Goal: Transaction & Acquisition: Register for event/course

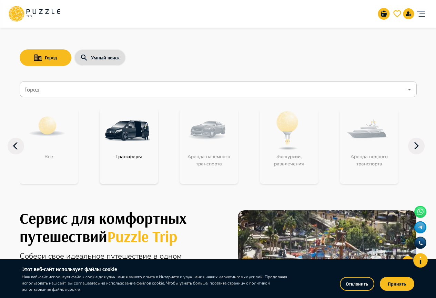
drag, startPoint x: 232, startPoint y: 44, endPoint x: 163, endPoint y: 8, distance: 77.9
click at [232, 44] on div "Город Умный поиск Город Город Все Трансферы Аренда наземного транспорта Экскурс…" at bounding box center [218, 110] width 414 height 169
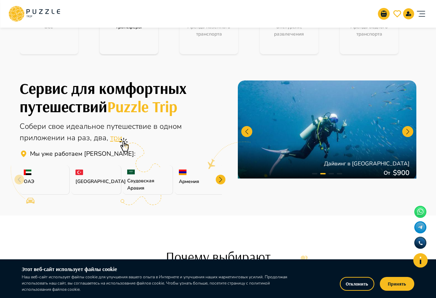
scroll to position [172, 0]
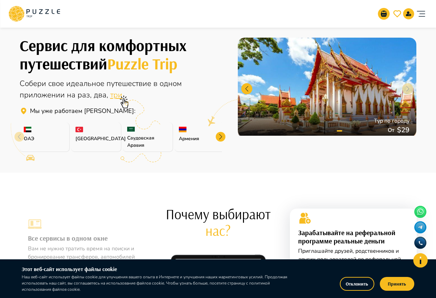
click at [220, 139] on div at bounding box center [221, 137] width 10 height 10
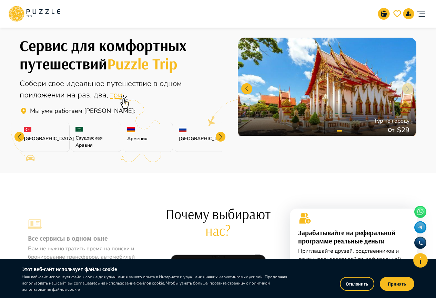
click at [220, 139] on div at bounding box center [221, 137] width 10 height 10
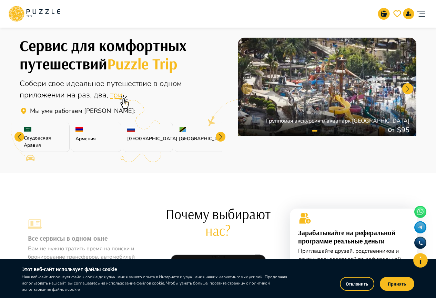
click at [220, 139] on div at bounding box center [221, 137] width 10 height 10
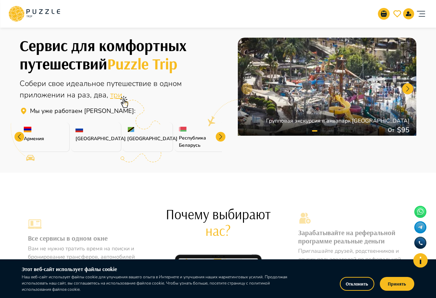
click at [220, 139] on div at bounding box center [221, 137] width 10 height 10
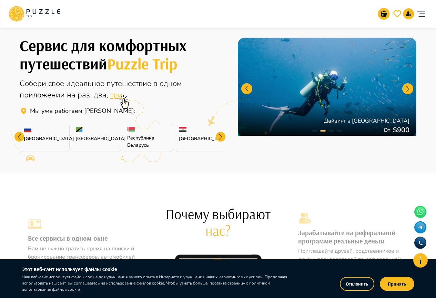
click at [220, 139] on div at bounding box center [221, 137] width 10 height 10
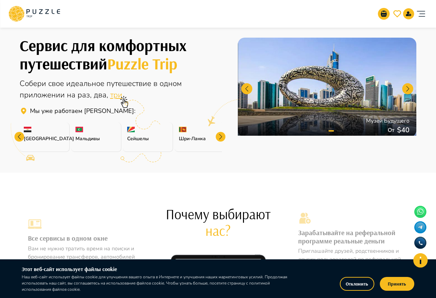
click at [220, 139] on div at bounding box center [221, 137] width 10 height 10
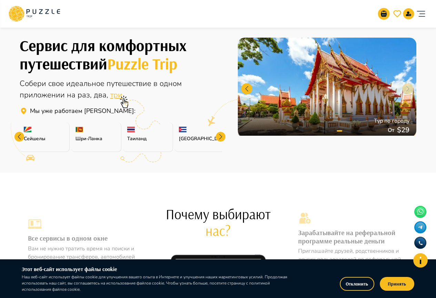
click at [220, 139] on div at bounding box center [221, 137] width 10 height 10
click at [220, 139] on p "[GEOGRAPHIC_DATA]" at bounding box center [199, 138] width 41 height 7
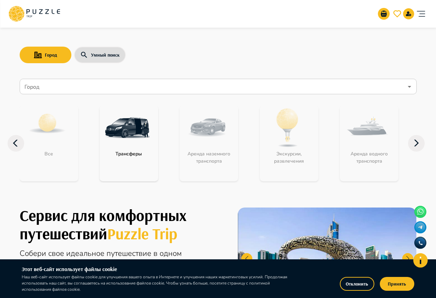
scroll to position [0, 0]
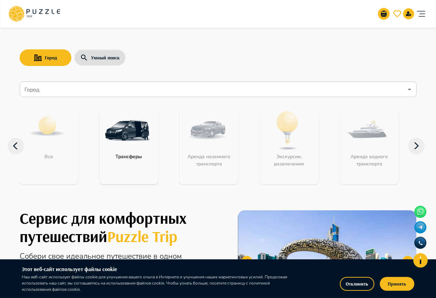
click at [67, 93] on input "Город" at bounding box center [213, 89] width 380 height 13
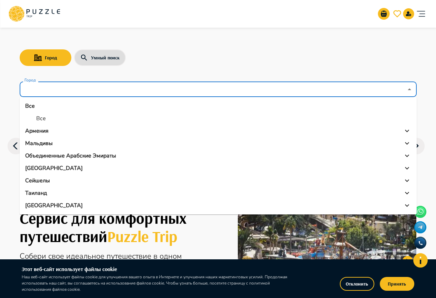
click at [149, 60] on div "Город Умный поиск" at bounding box center [218, 58] width 397 height 20
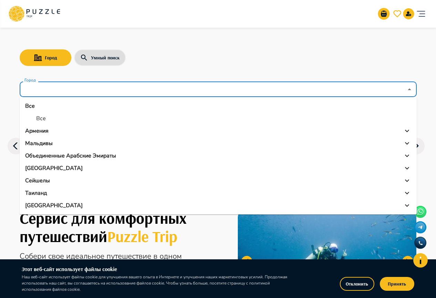
click at [163, 87] on input "Город" at bounding box center [213, 89] width 380 height 13
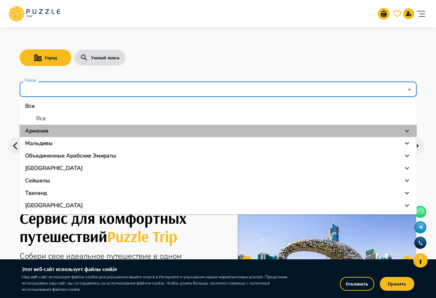
click at [40, 128] on p "Армения" at bounding box center [36, 131] width 23 height 8
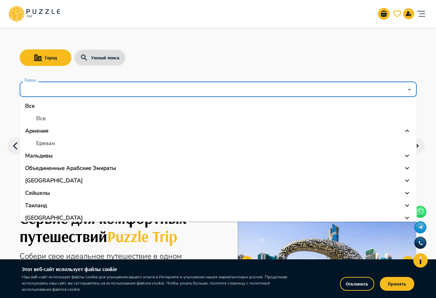
click at [40, 142] on p "Ереван" at bounding box center [45, 143] width 19 height 8
type input "******"
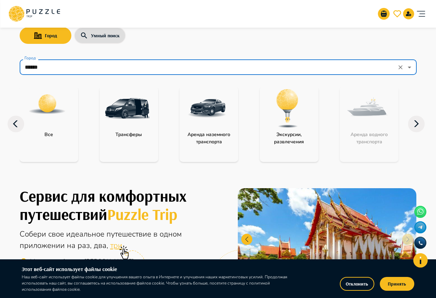
scroll to position [34, 0]
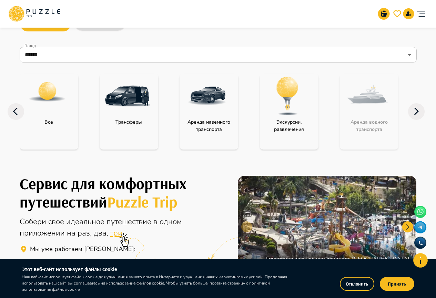
click at [282, 102] on img at bounding box center [287, 95] width 45 height 45
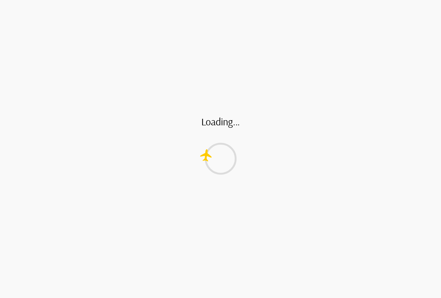
click at [282, 0] on html "Loading... /get-subcategories" at bounding box center [220, 0] width 441 height 0
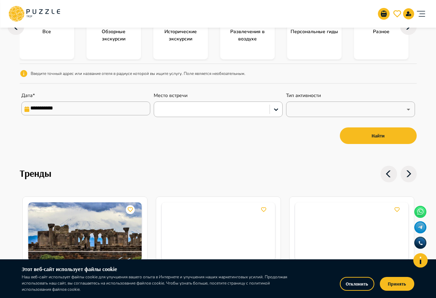
scroll to position [239, 0]
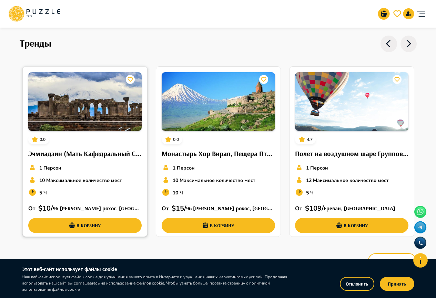
click at [44, 92] on img at bounding box center [84, 101] width 113 height 59
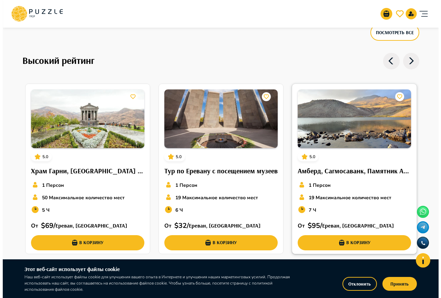
scroll to position [460, 0]
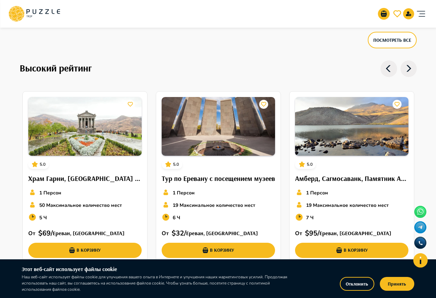
click at [416, 10] on icon "account of current user" at bounding box center [421, 14] width 14 height 14
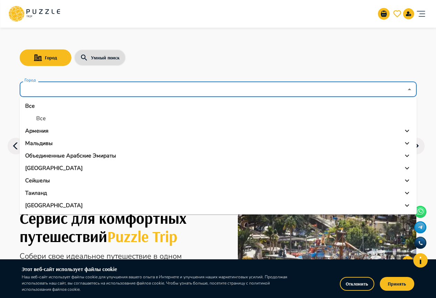
click at [170, 91] on input "Город" at bounding box center [213, 89] width 380 height 13
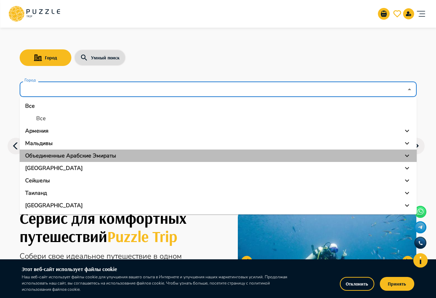
click at [115, 158] on p "Объединенные Арабские Эмираты" at bounding box center [70, 155] width 91 height 8
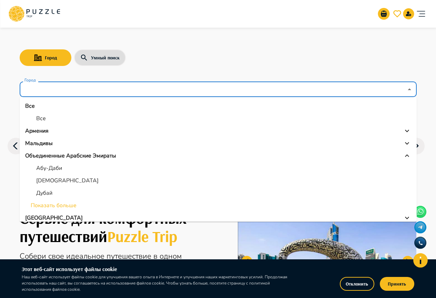
click at [46, 202] on li "Показать больше" at bounding box center [218, 205] width 397 height 12
click at [48, 196] on p "Дубай" at bounding box center [44, 193] width 16 height 8
type input "*****"
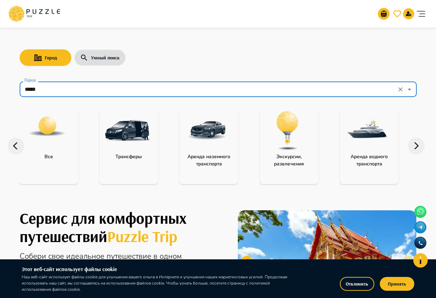
click at [281, 151] on img at bounding box center [287, 130] width 45 height 45
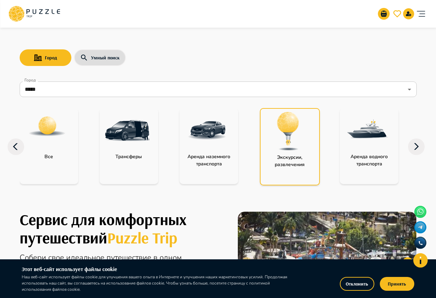
click at [281, 151] on img at bounding box center [288, 131] width 45 height 45
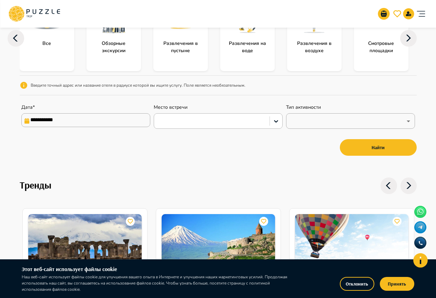
scroll to position [103, 0]
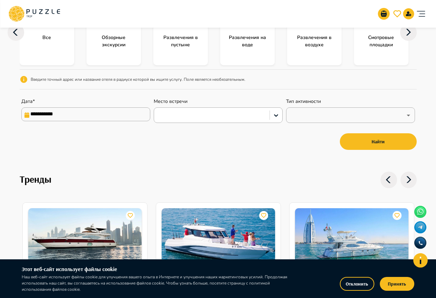
click at [44, 30] on img at bounding box center [47, 17] width 28 height 28
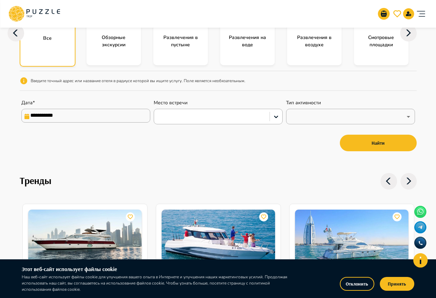
scroll to position [104, 0]
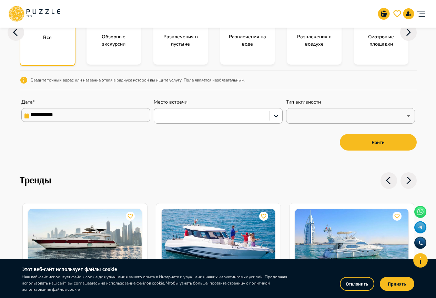
click at [47, 48] on div "Все" at bounding box center [48, 32] width 56 height 67
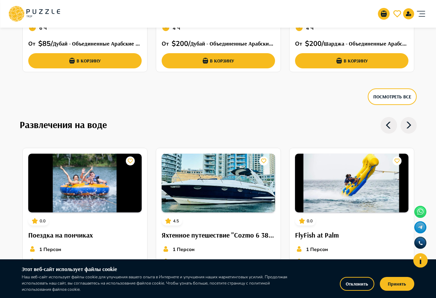
scroll to position [1398, 0]
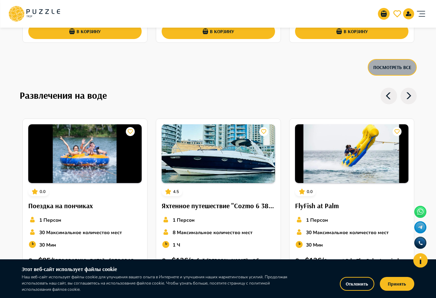
click at [383, 63] on button "Посмотреть все" at bounding box center [392, 67] width 49 height 17
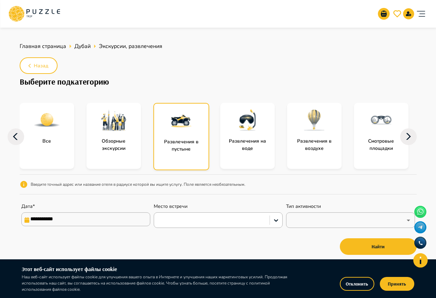
click at [46, 120] on img at bounding box center [47, 120] width 28 height 28
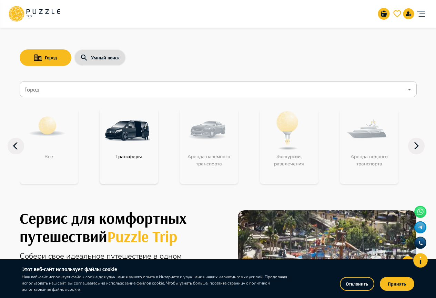
click at [101, 89] on input "Город" at bounding box center [213, 89] width 380 height 13
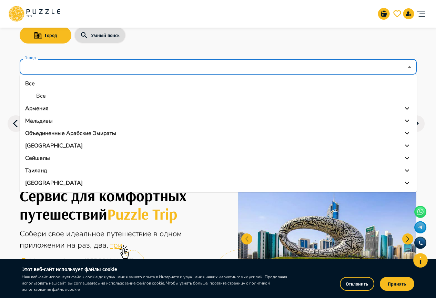
scroll to position [34, 0]
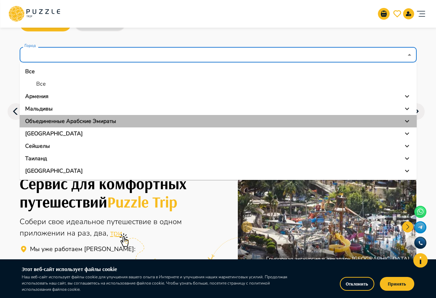
click at [60, 123] on p "Объединенные Арабские Эмираты" at bounding box center [70, 121] width 91 height 8
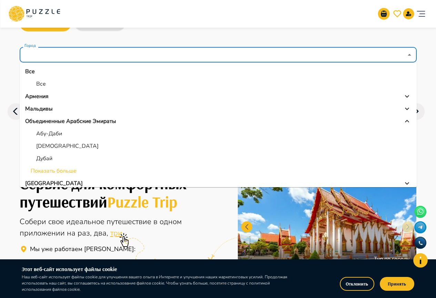
click at [68, 136] on li "Абу-Даби" at bounding box center [218, 133] width 397 height 12
type input "********"
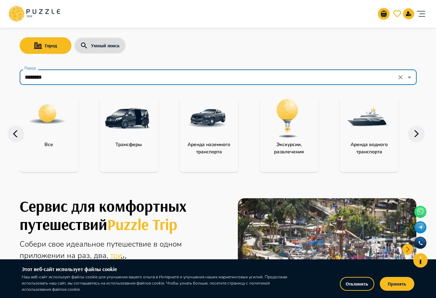
scroll to position [0, 0]
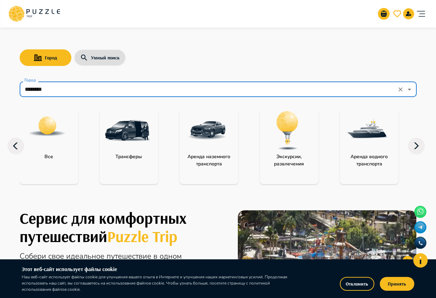
click at [277, 135] on img at bounding box center [287, 130] width 45 height 45
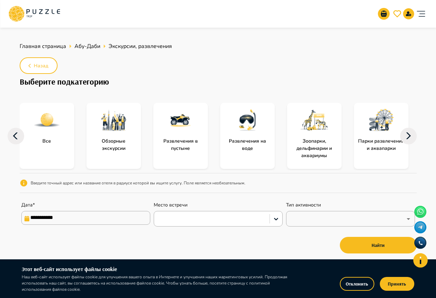
click at [119, 125] on img at bounding box center [114, 120] width 28 height 28
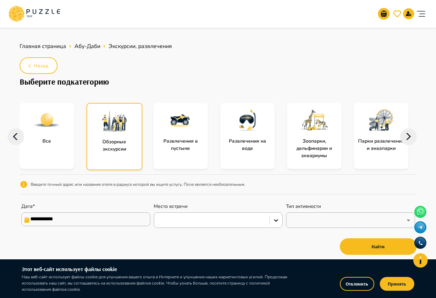
click at [119, 125] on img at bounding box center [115, 121] width 28 height 28
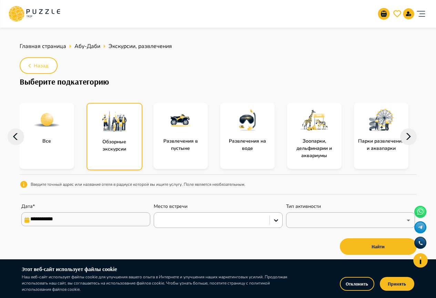
click at [119, 125] on img at bounding box center [115, 121] width 28 height 28
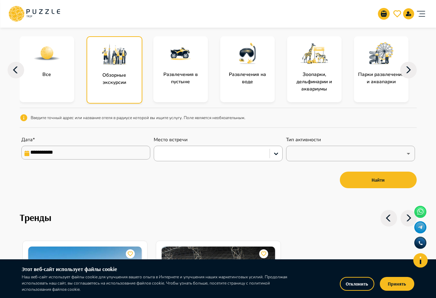
scroll to position [70, 0]
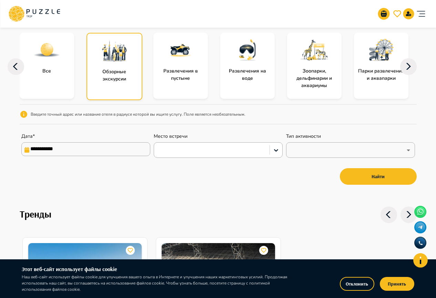
click at [188, 70] on p "Развлечения в пустыне" at bounding box center [180, 74] width 54 height 14
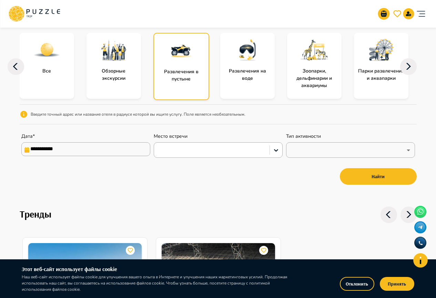
click at [183, 60] on img at bounding box center [182, 51] width 28 height 28
click at [184, 50] on img at bounding box center [182, 51] width 28 height 28
click at [118, 45] on img at bounding box center [114, 50] width 28 height 28
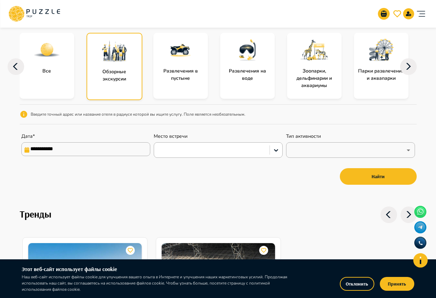
click at [118, 45] on img at bounding box center [115, 51] width 28 height 28
click at [176, 52] on img at bounding box center [181, 50] width 28 height 28
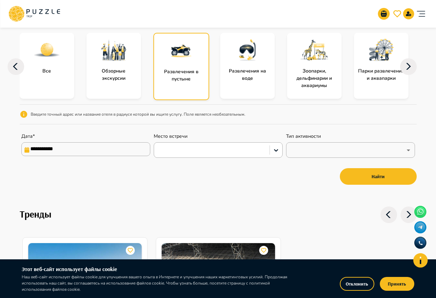
click at [301, 56] on img at bounding box center [315, 50] width 28 height 28
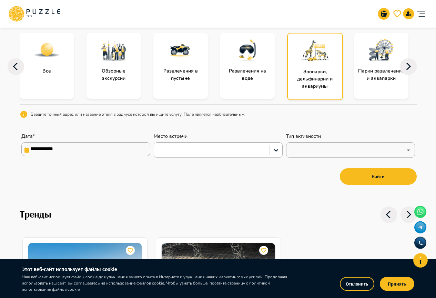
click at [301, 56] on img at bounding box center [315, 51] width 28 height 28
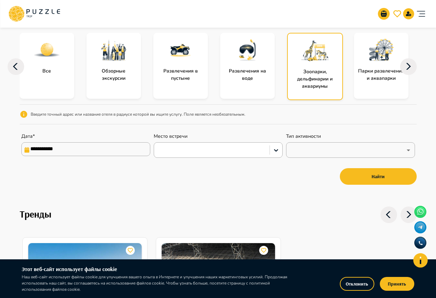
click at [301, 56] on img at bounding box center [315, 51] width 28 height 28
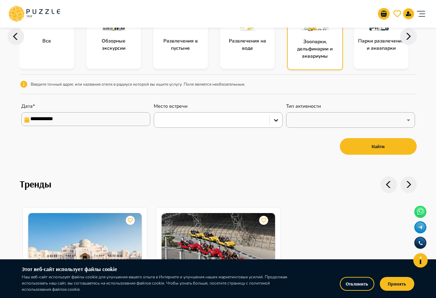
scroll to position [0, 0]
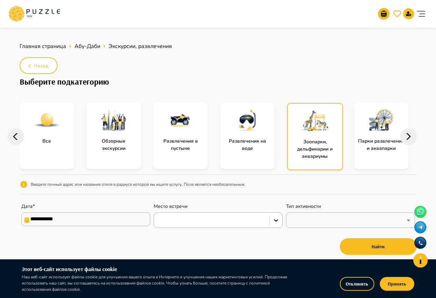
click at [72, 221] on input "**********" at bounding box center [85, 219] width 129 height 14
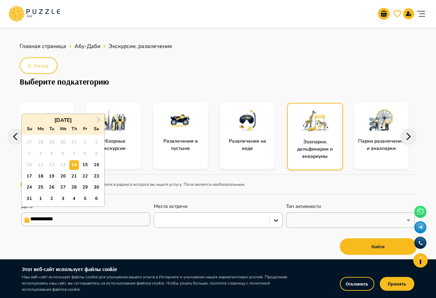
click at [176, 82] on h1 "Выберите подкатегорию" at bounding box center [218, 82] width 397 height 10
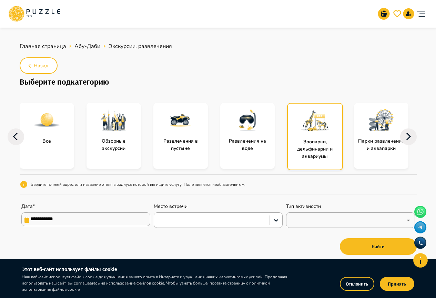
click at [46, 138] on p "Все" at bounding box center [47, 140] width 16 height 7
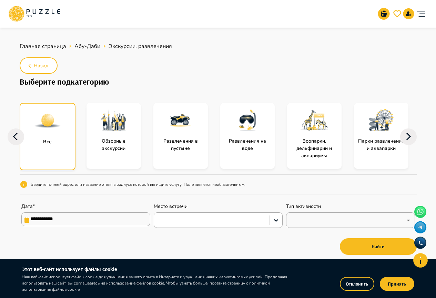
click at [46, 134] on img at bounding box center [48, 121] width 28 height 28
click at [46, 133] on img at bounding box center [48, 121] width 28 height 28
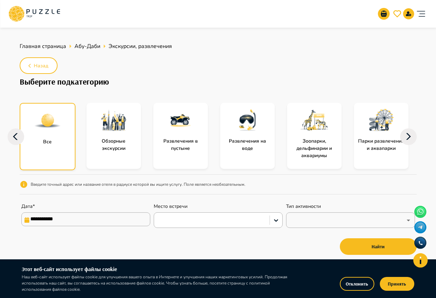
click at [51, 132] on img at bounding box center [48, 121] width 28 height 28
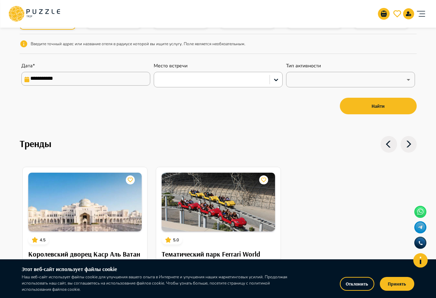
scroll to position [37, 0]
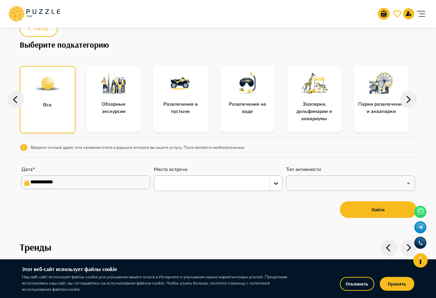
click at [55, 77] on img at bounding box center [48, 84] width 28 height 28
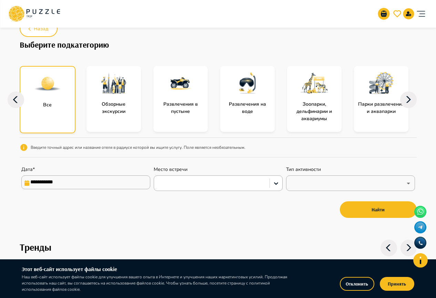
click at [55, 77] on img at bounding box center [48, 84] width 28 height 28
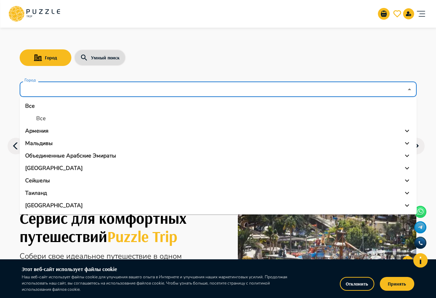
click at [133, 93] on input "Город" at bounding box center [213, 89] width 380 height 13
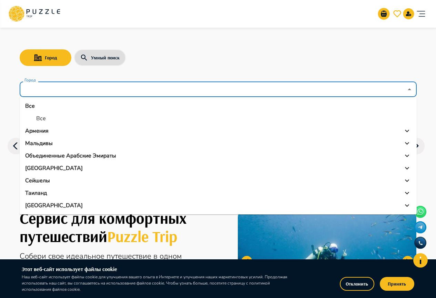
click at [89, 157] on p "Объединенные Арабские Эмираты" at bounding box center [70, 155] width 91 height 8
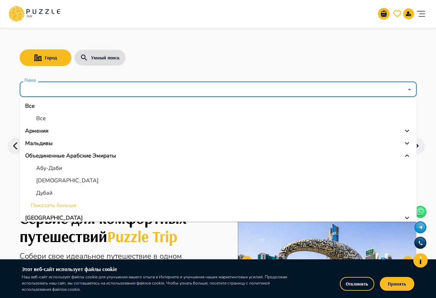
click at [45, 192] on p "Дубай" at bounding box center [44, 193] width 16 height 8
type input "*****"
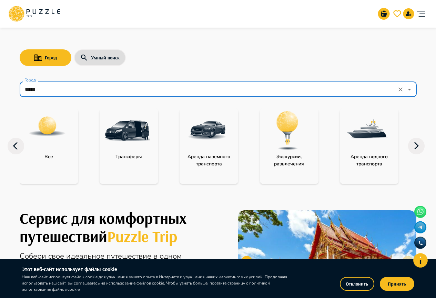
click at [411, 148] on icon at bounding box center [416, 146] width 17 height 17
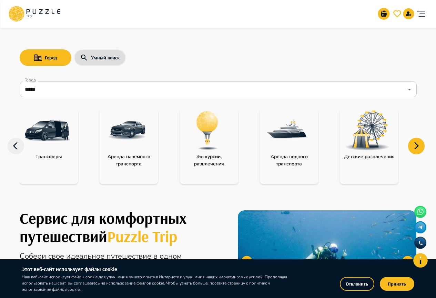
click at [16, 142] on icon at bounding box center [16, 146] width 17 height 17
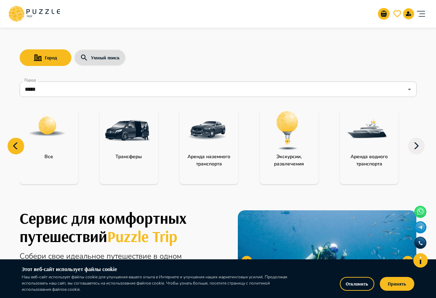
click at [56, 132] on img at bounding box center [47, 126] width 39 height 39
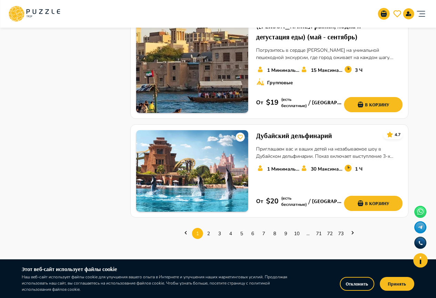
scroll to position [883, 0]
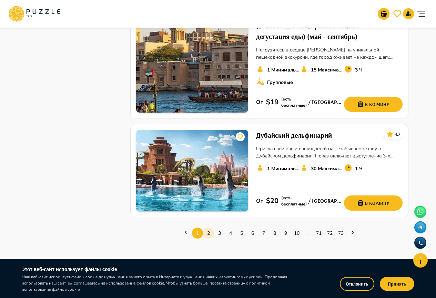
click at [207, 228] on link "2" at bounding box center [208, 233] width 11 height 11
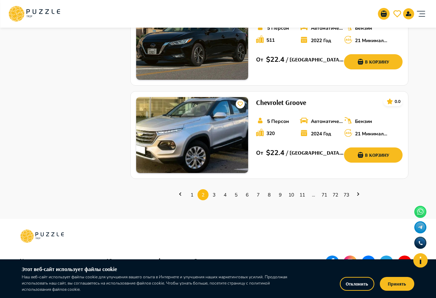
scroll to position [918, 0]
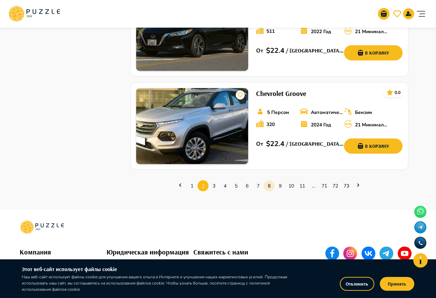
click at [266, 180] on link "8" at bounding box center [269, 185] width 11 height 11
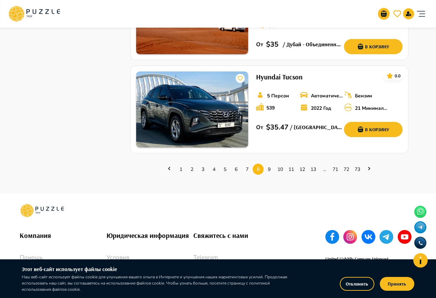
scroll to position [911, 0]
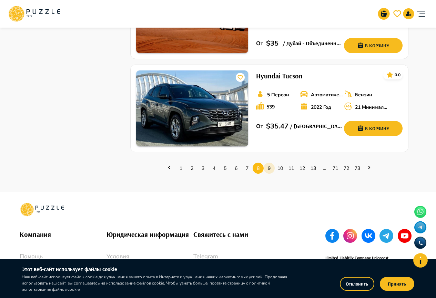
click at [271, 166] on link "9" at bounding box center [269, 168] width 11 height 11
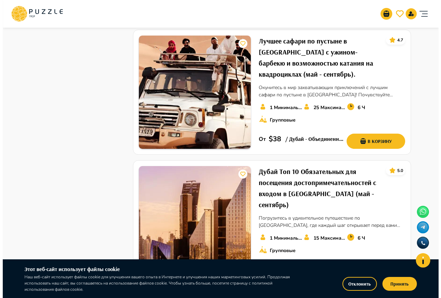
scroll to position [883, 0]
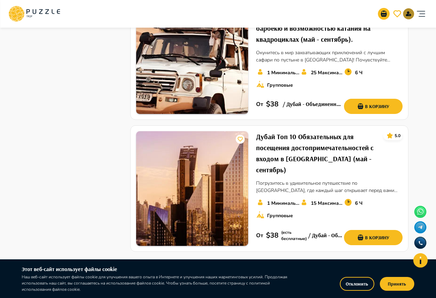
click at [407, 14] on icon "notifications" at bounding box center [409, 14] width 6 height 6
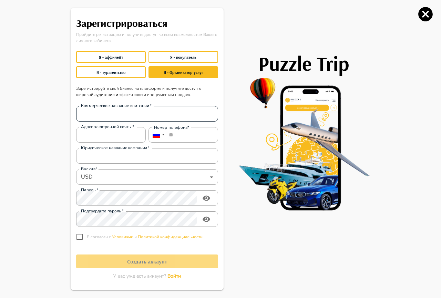
click at [137, 113] on input "Коммерческое название компании   *" at bounding box center [147, 114] width 142 height 14
click at [123, 134] on div "Адрес электронной почты   * Адрес электронной почты   *" at bounding box center [111, 135] width 70 height 16
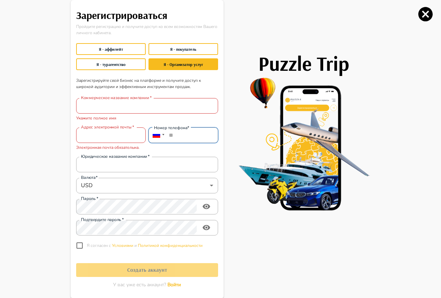
click at [205, 135] on input "**" at bounding box center [184, 135] width 70 height 16
click at [148, 167] on input "Юридическое название компании   *" at bounding box center [147, 164] width 142 height 14
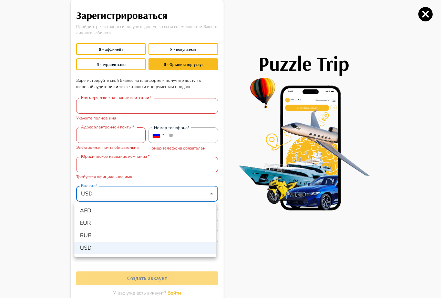
click at [31, 139] on div at bounding box center [220, 149] width 441 height 298
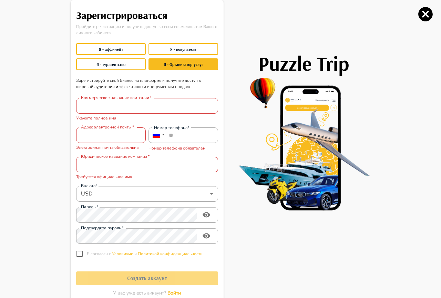
click at [27, 48] on div "Зарегистрироваться Пройдите регистрацию и получите доступ ко всем возможностям …" at bounding box center [220, 149] width 441 height 298
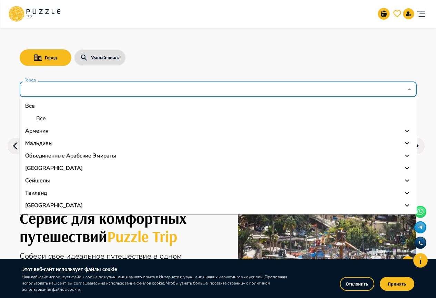
click at [137, 86] on input "Город" at bounding box center [213, 89] width 380 height 13
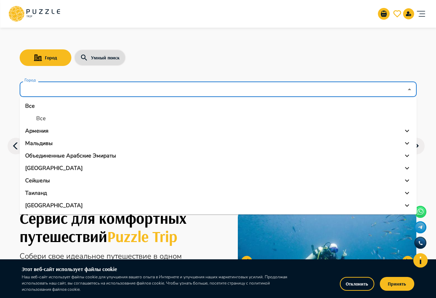
click at [36, 165] on p "[GEOGRAPHIC_DATA]" at bounding box center [54, 168] width 58 height 8
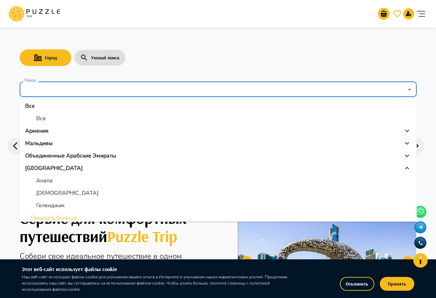
click at [52, 180] on p "Анапа" at bounding box center [44, 180] width 17 height 8
type input "*****"
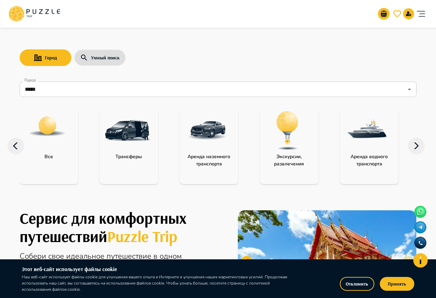
click at [289, 133] on img at bounding box center [287, 130] width 45 height 45
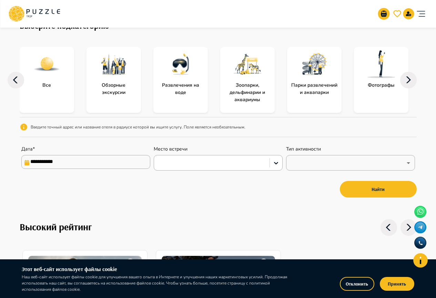
scroll to position [34, 0]
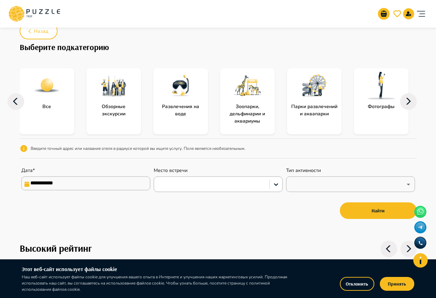
click at [46, 99] on div at bounding box center [47, 85] width 54 height 34
click at [46, 99] on img at bounding box center [47, 86] width 28 height 28
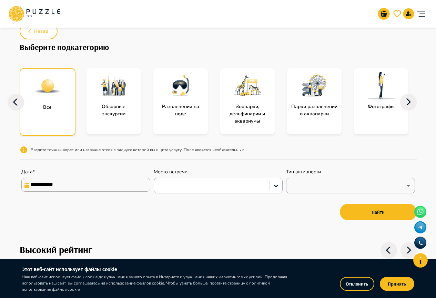
click at [46, 99] on img at bounding box center [48, 86] width 28 height 28
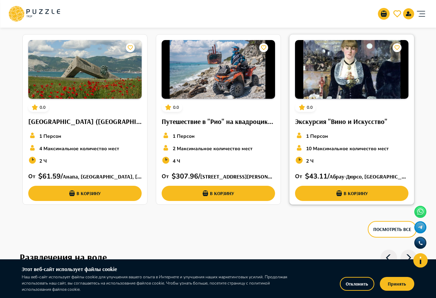
scroll to position [741, 0]
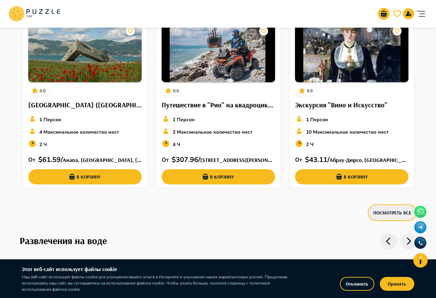
click at [399, 215] on button "Посмотреть все" at bounding box center [392, 212] width 49 height 17
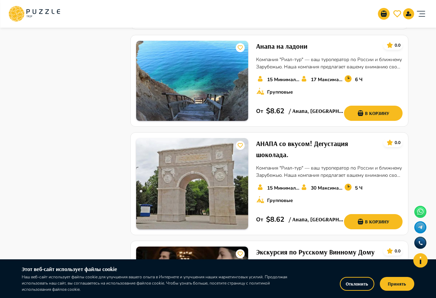
scroll to position [502, 0]
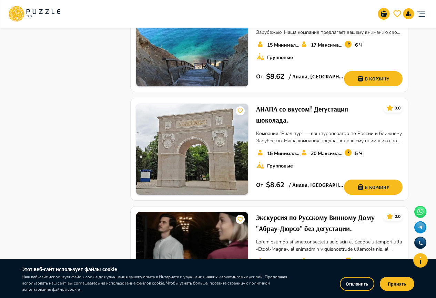
click at [414, 116] on div "Главная страница Анапа Экскурсии, развлечения Результаты поиска Подкатегория Об…" at bounding box center [269, 114] width 295 height 1144
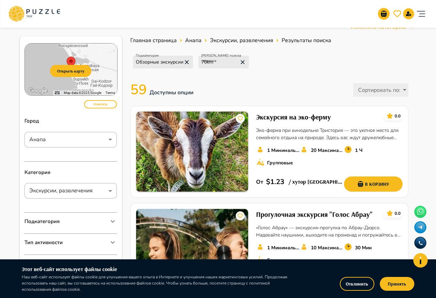
scroll to position [0, 0]
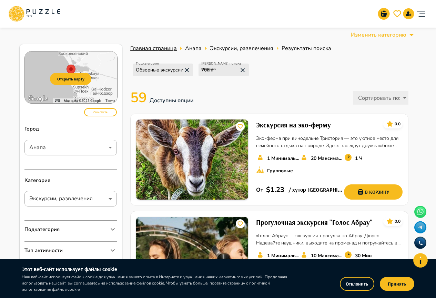
click at [170, 50] on span "Главная страница" at bounding box center [153, 48] width 47 height 8
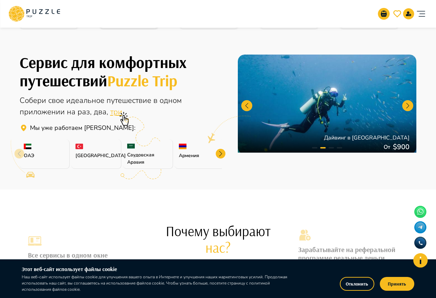
scroll to position [207, 0]
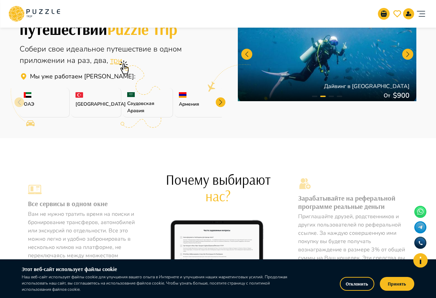
click at [220, 103] on div at bounding box center [221, 102] width 10 height 10
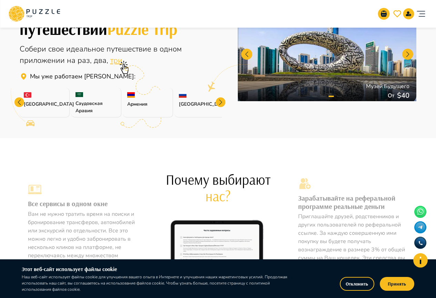
click at [220, 103] on div at bounding box center [221, 102] width 10 height 10
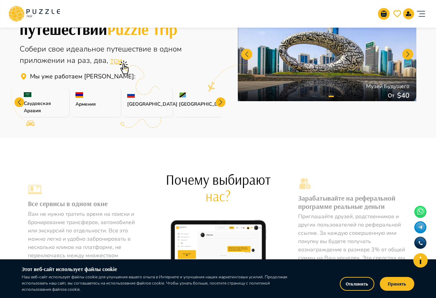
click at [220, 103] on div at bounding box center [221, 102] width 10 height 10
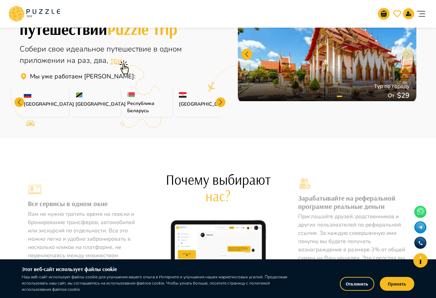
click at [220, 103] on div at bounding box center [221, 102] width 10 height 10
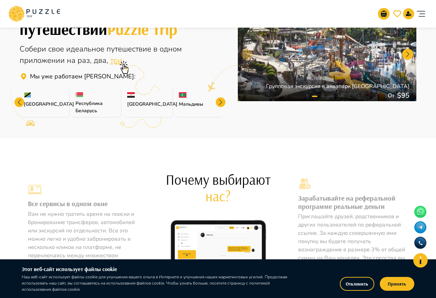
click at [220, 103] on div at bounding box center [221, 102] width 10 height 10
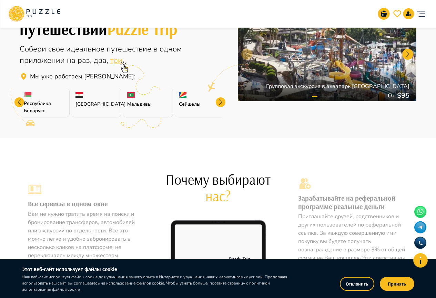
click at [220, 103] on div at bounding box center [221, 102] width 10 height 10
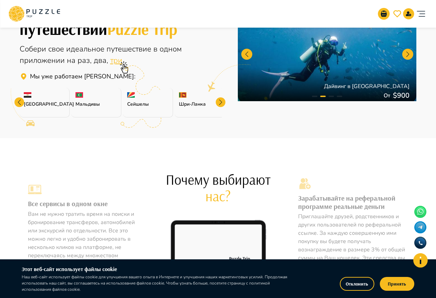
click at [220, 103] on div at bounding box center [221, 102] width 10 height 10
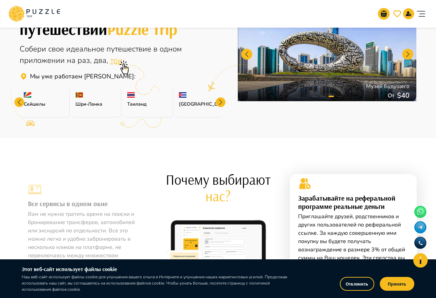
click at [220, 103] on div at bounding box center [221, 102] width 10 height 10
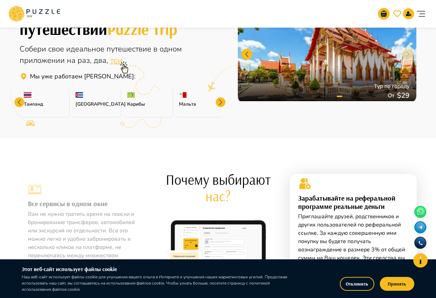
click at [220, 103] on div at bounding box center [221, 102] width 10 height 10
click at [220, 103] on p "[GEOGRAPHIC_DATA]" at bounding box center [199, 103] width 41 height 7
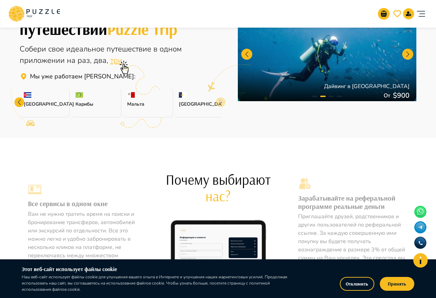
click at [19, 104] on div at bounding box center [19, 102] width 10 height 10
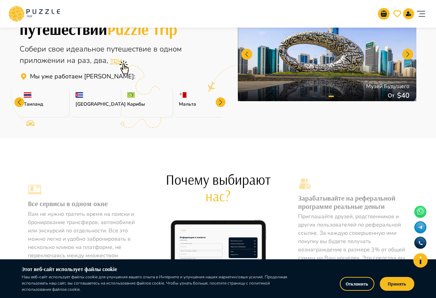
click at [19, 104] on div at bounding box center [19, 102] width 10 height 10
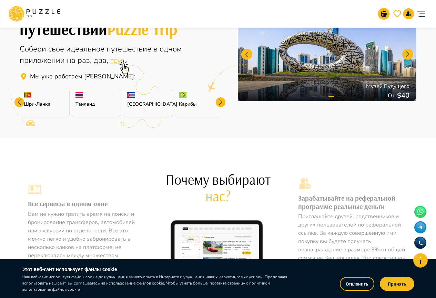
click at [19, 104] on div at bounding box center [19, 102] width 10 height 10
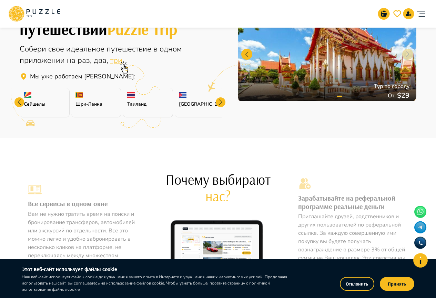
click at [19, 104] on div at bounding box center [19, 102] width 10 height 10
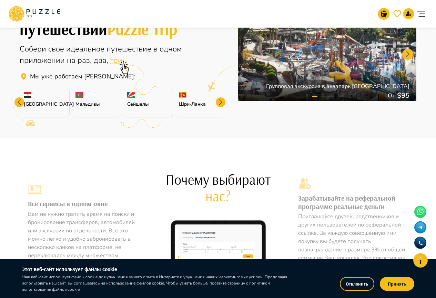
click at [19, 104] on div at bounding box center [19, 102] width 10 height 10
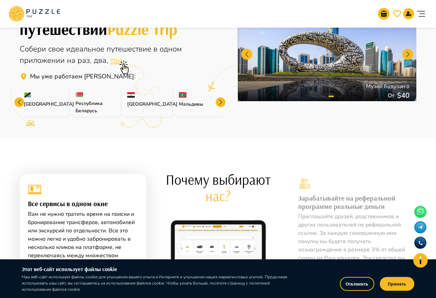
click at [19, 104] on div at bounding box center [19, 102] width 10 height 10
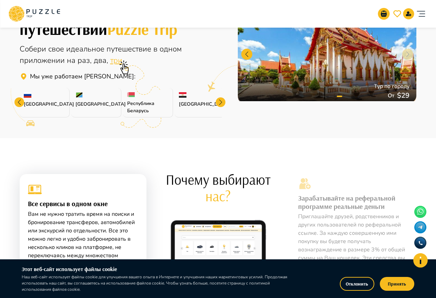
click at [19, 104] on div at bounding box center [19, 102] width 10 height 10
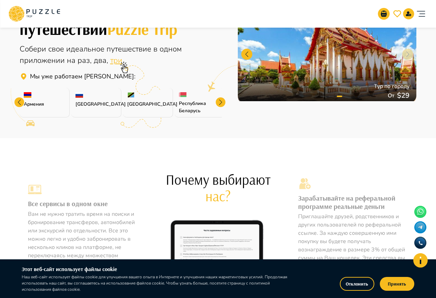
click at [19, 104] on div at bounding box center [19, 102] width 10 height 10
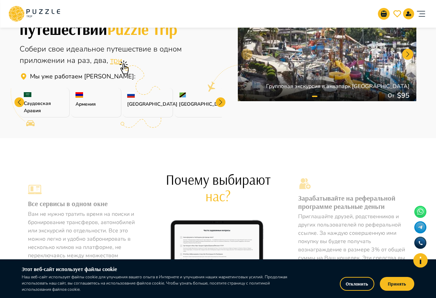
click at [19, 104] on div at bounding box center [19, 102] width 10 height 10
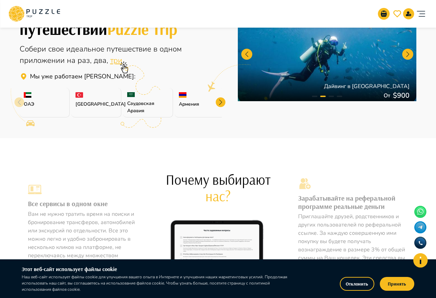
click at [19, 104] on icon at bounding box center [19, 108] width 32 height 40
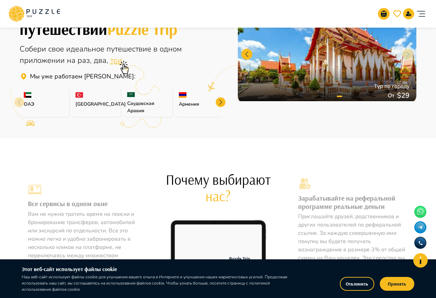
click at [221, 102] on div at bounding box center [221, 102] width 10 height 10
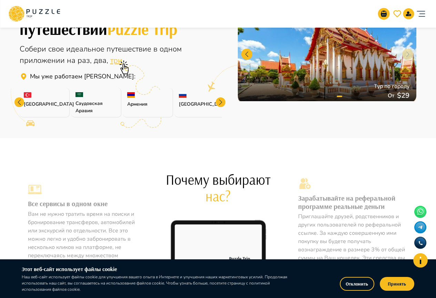
click at [221, 102] on div at bounding box center [221, 102] width 10 height 10
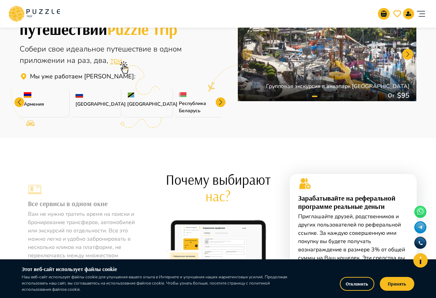
click at [221, 102] on div at bounding box center [221, 102] width 10 height 10
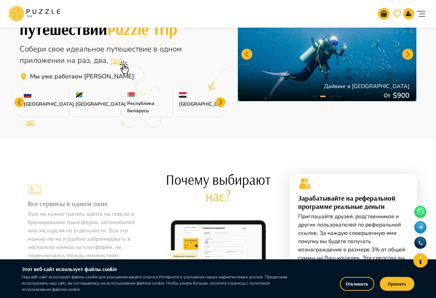
click at [221, 102] on div at bounding box center [221, 102] width 10 height 10
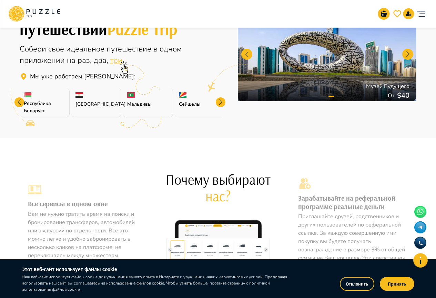
click at [221, 102] on div at bounding box center [221, 102] width 10 height 10
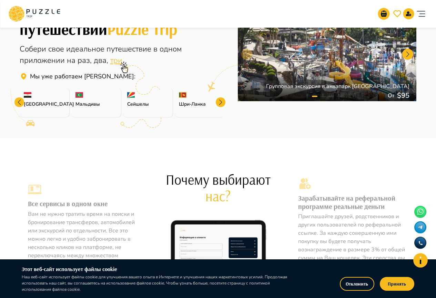
click at [80, 95] on img at bounding box center [80, 95] width 8 height 6
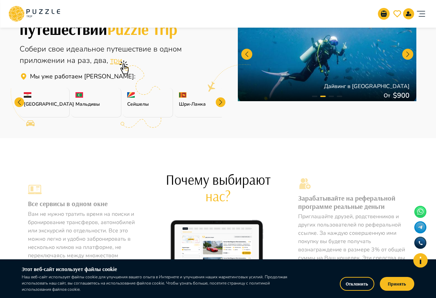
click at [86, 103] on p "Мальдивы" at bounding box center [96, 103] width 41 height 7
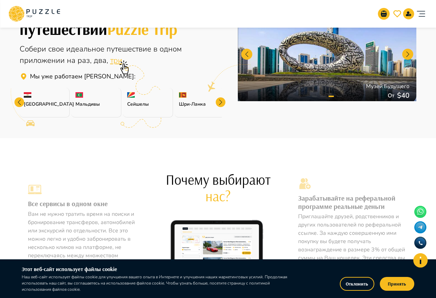
click at [86, 111] on div "Мальдивы" at bounding box center [96, 102] width 50 height 29
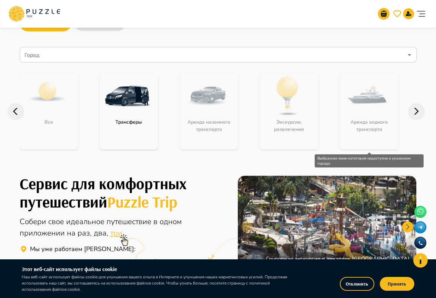
scroll to position [0, 0]
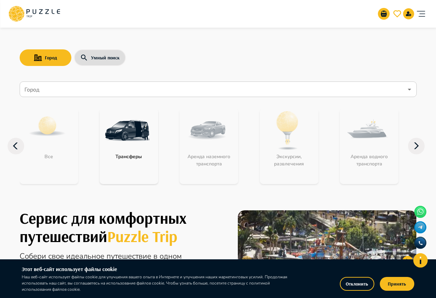
click at [191, 89] on input "Город" at bounding box center [213, 89] width 380 height 13
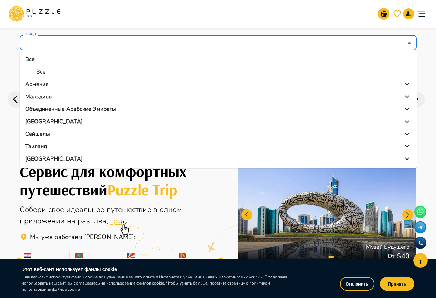
scroll to position [34, 0]
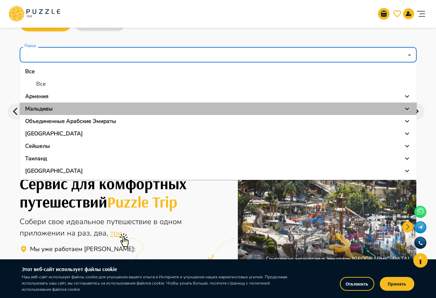
click at [405, 106] on icon at bounding box center [407, 109] width 8 height 8
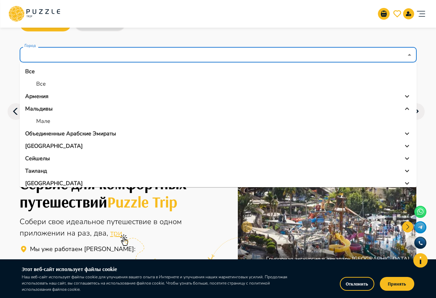
click at [405, 106] on icon at bounding box center [407, 109] width 8 height 8
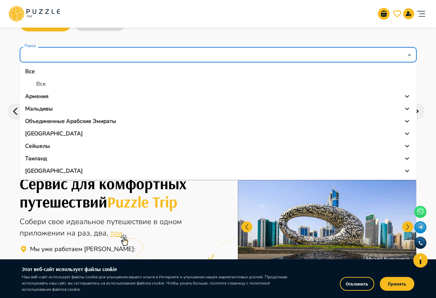
click at [66, 166] on li "[GEOGRAPHIC_DATA]" at bounding box center [218, 171] width 397 height 12
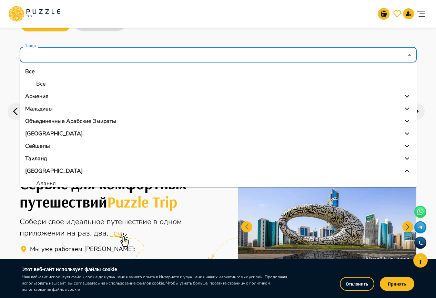
click at [61, 162] on div "Таиланд" at bounding box center [218, 158] width 386 height 8
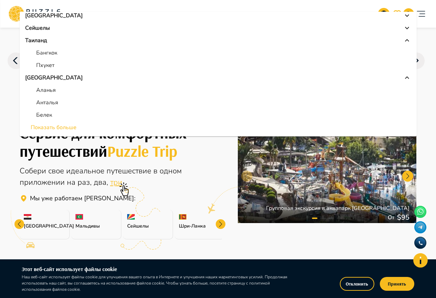
scroll to position [69, 0]
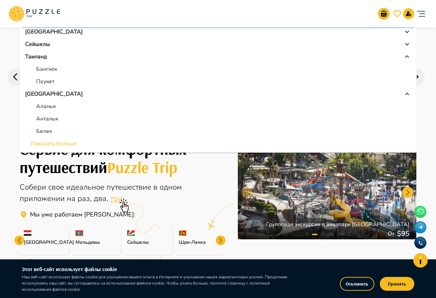
click at [37, 93] on p "[GEOGRAPHIC_DATA]" at bounding box center [54, 94] width 58 height 8
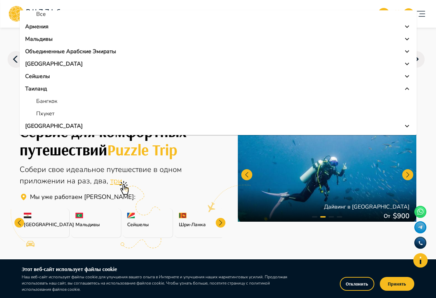
scroll to position [103, 0]
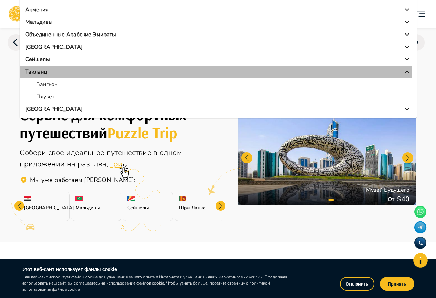
click at [40, 73] on p "Таиланд" at bounding box center [36, 72] width 22 height 8
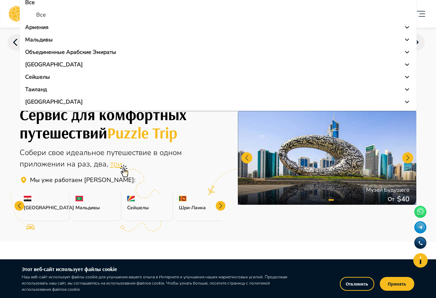
click at [40, 73] on p "Сейшелы" at bounding box center [37, 77] width 25 height 8
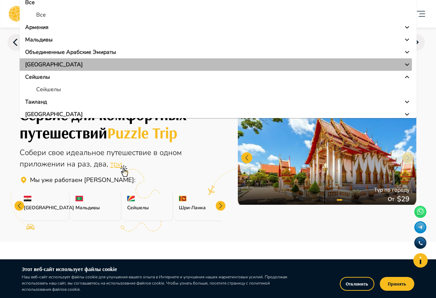
click at [38, 64] on p "[GEOGRAPHIC_DATA]" at bounding box center [54, 64] width 58 height 8
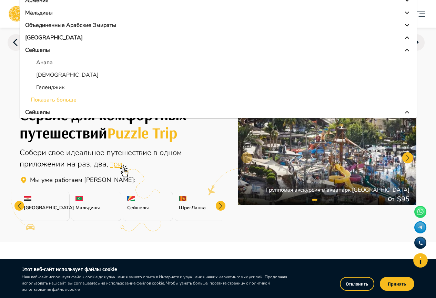
scroll to position [34, 0]
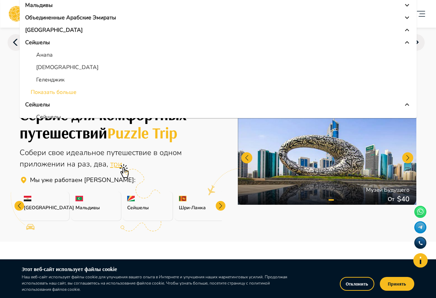
click at [55, 94] on li "Показать больше" at bounding box center [218, 92] width 397 height 12
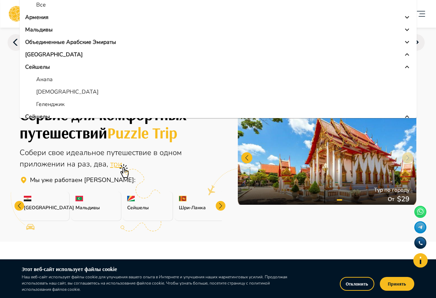
scroll to position [0, 0]
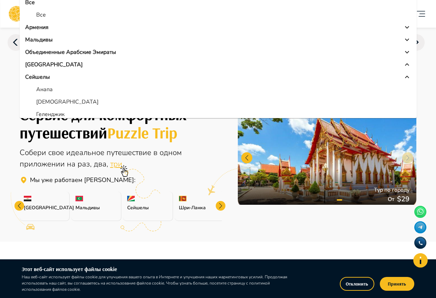
click at [42, 73] on p "Сейшелы" at bounding box center [37, 77] width 25 height 8
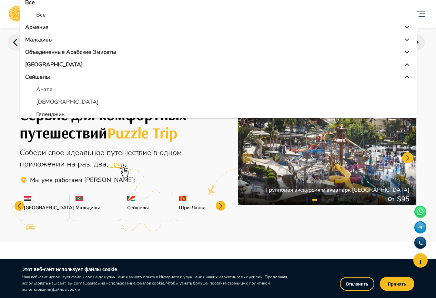
click at [30, 76] on p "Сейшелы" at bounding box center [37, 77] width 25 height 8
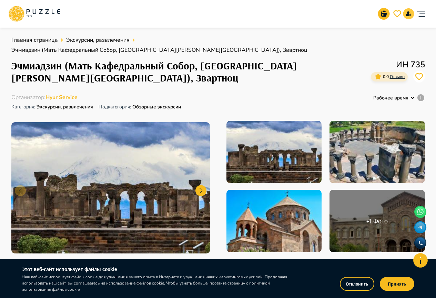
click at [406, 11] on button "notifications" at bounding box center [408, 13] width 11 height 11
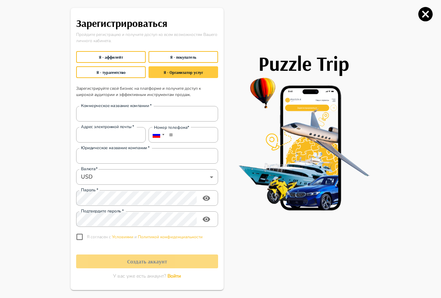
click at [212, 74] on button "Я - Организатор услуг" at bounding box center [184, 72] width 70 height 12
